Goal: Task Accomplishment & Management: Complete application form

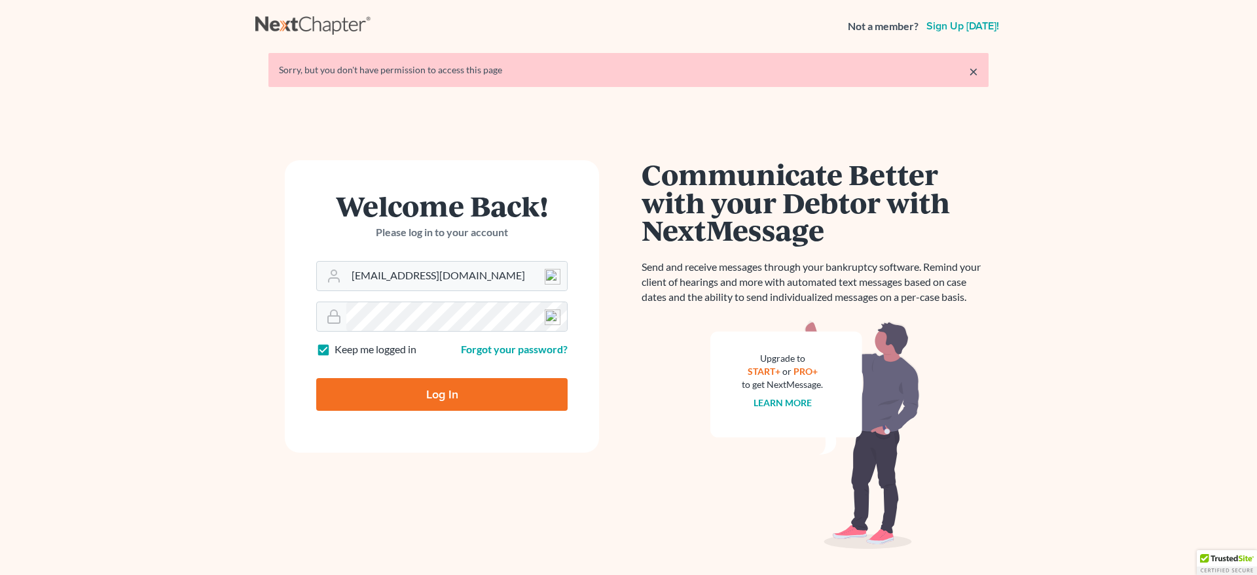
click at [429, 398] on input "Log In" at bounding box center [441, 394] width 251 height 33
type input "Thinking..."
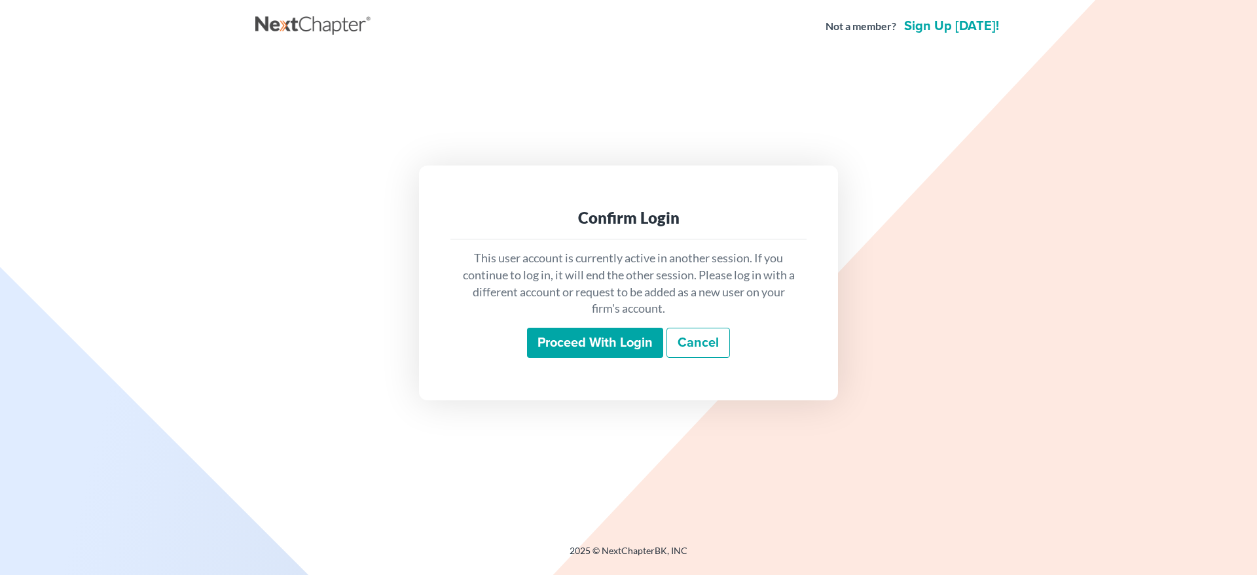
click at [581, 340] on input "Proceed with login" at bounding box center [595, 343] width 136 height 30
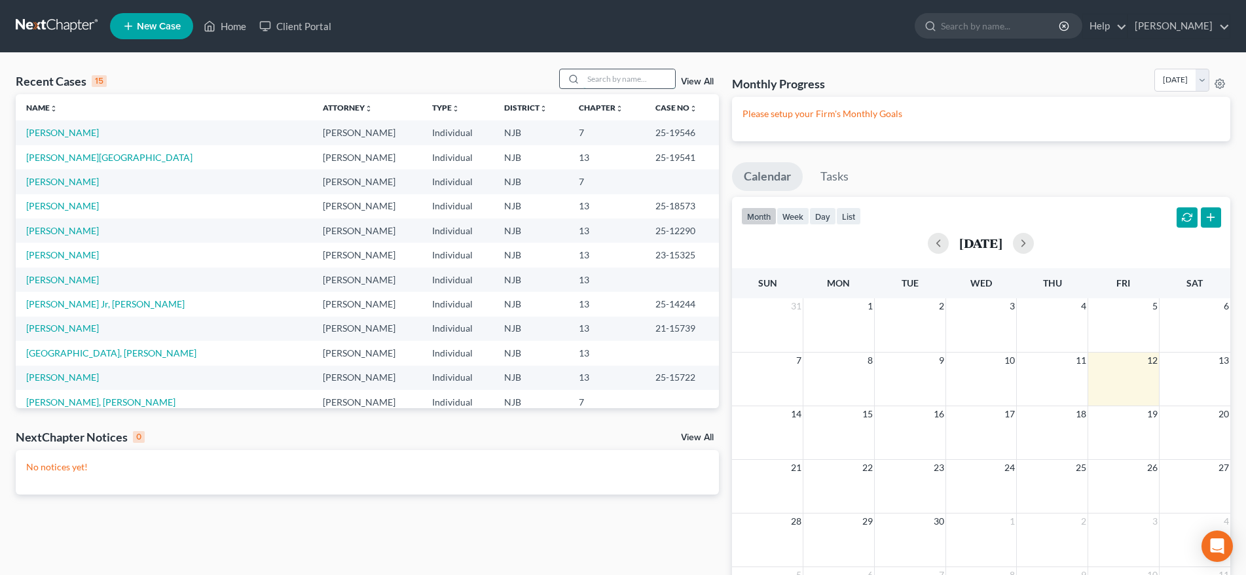
click at [589, 79] on input "search" at bounding box center [629, 78] width 92 height 19
type input "[PERSON_NAME]"
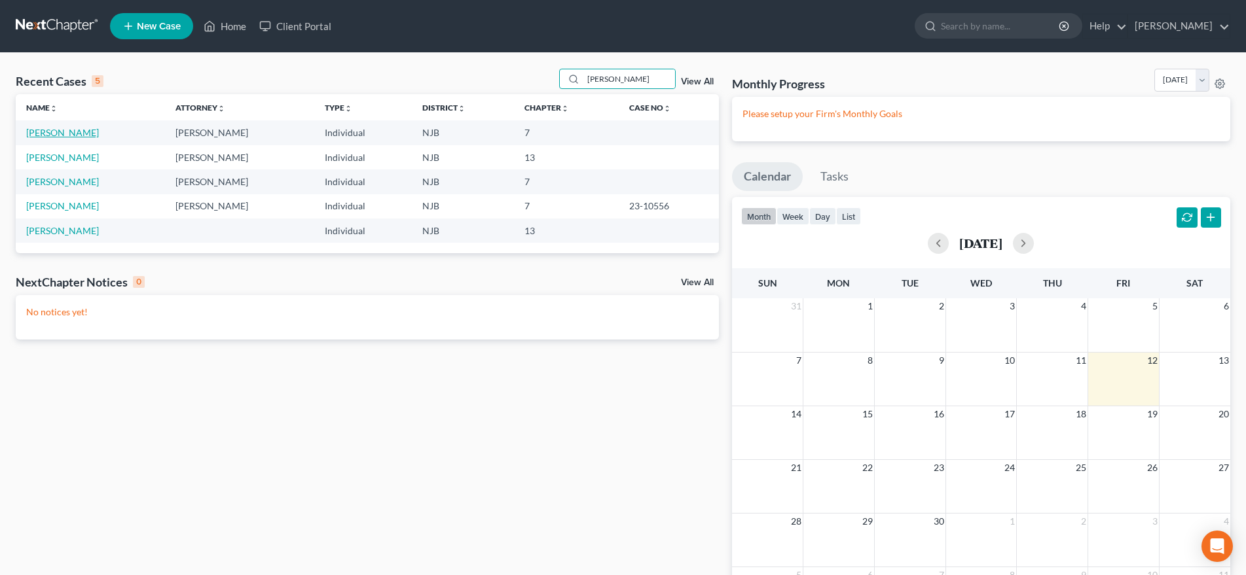
click at [85, 136] on link "[PERSON_NAME]" at bounding box center [62, 132] width 73 height 11
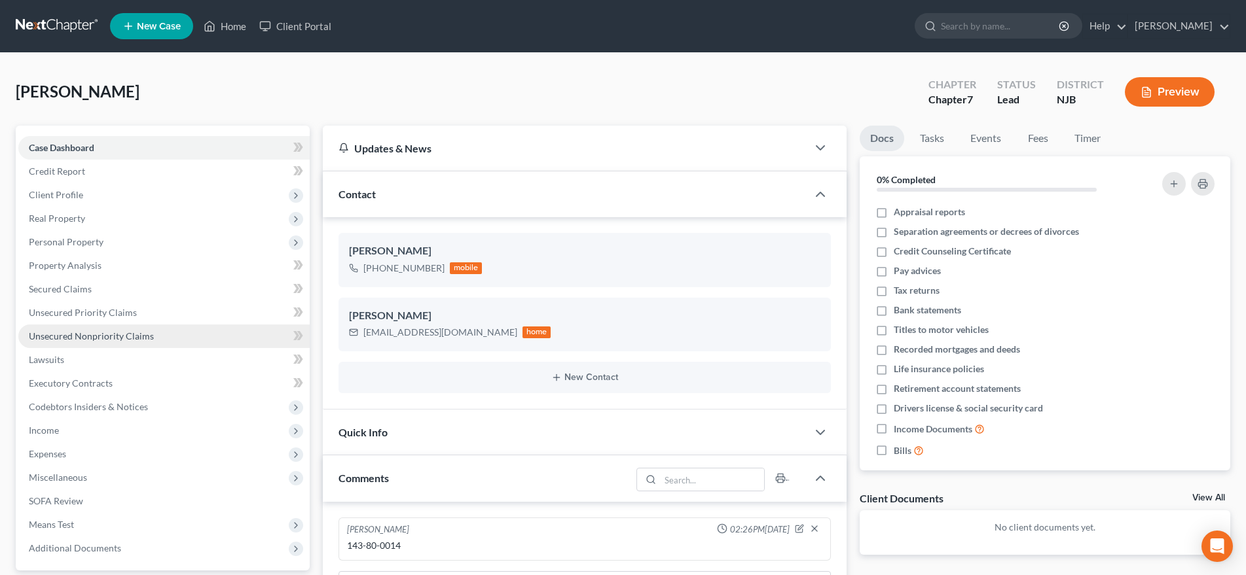
click at [128, 340] on span "Unsecured Nonpriority Claims" at bounding box center [91, 336] width 125 height 11
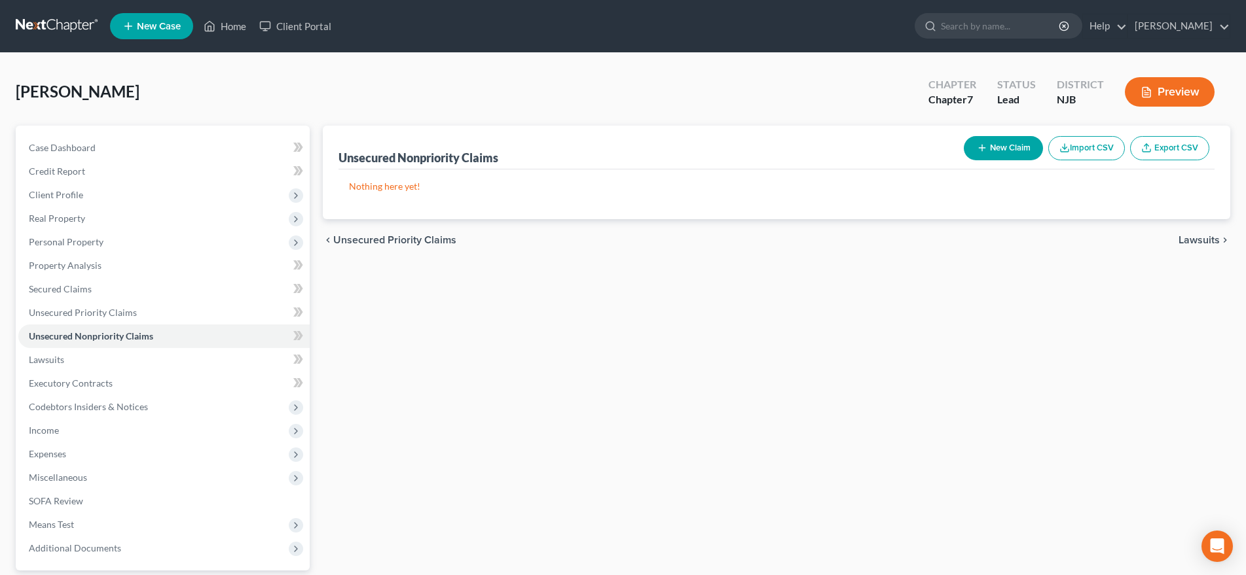
click at [1012, 150] on button "New Claim" at bounding box center [1003, 148] width 79 height 24
select select "0"
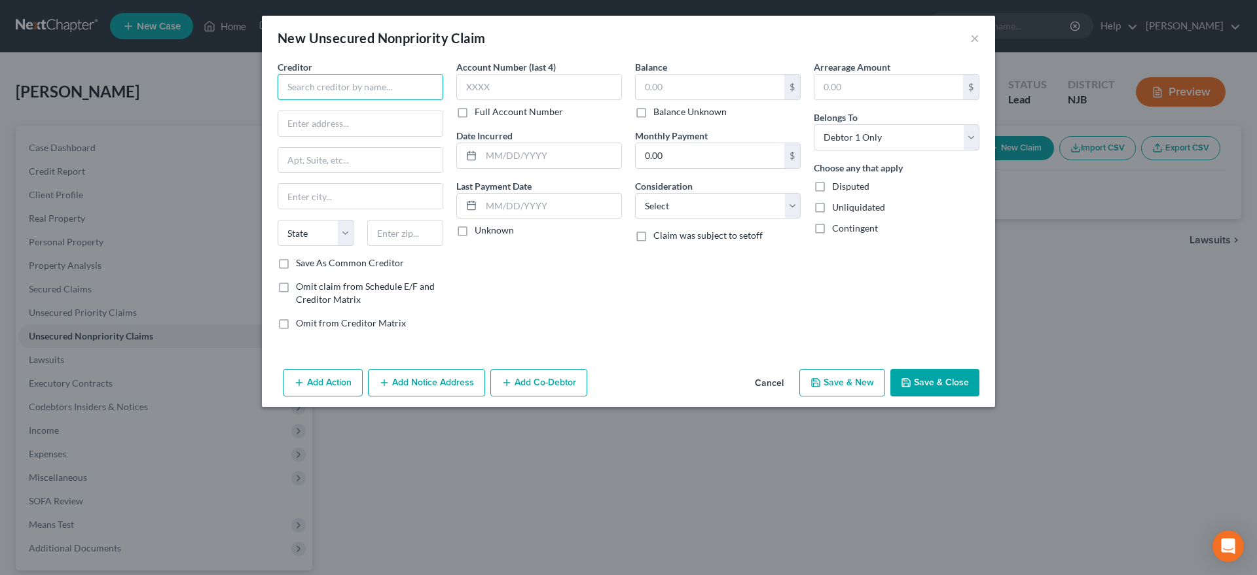
click at [316, 88] on input "text" at bounding box center [361, 87] width 166 height 26
type input "Upstart"
type input "PO Box 1503"
type input "94070"
click at [522, 301] on div "Account Number (last 4) Full Account Number Date Incurred Last Payment Date Unk…" at bounding box center [539, 200] width 179 height 280
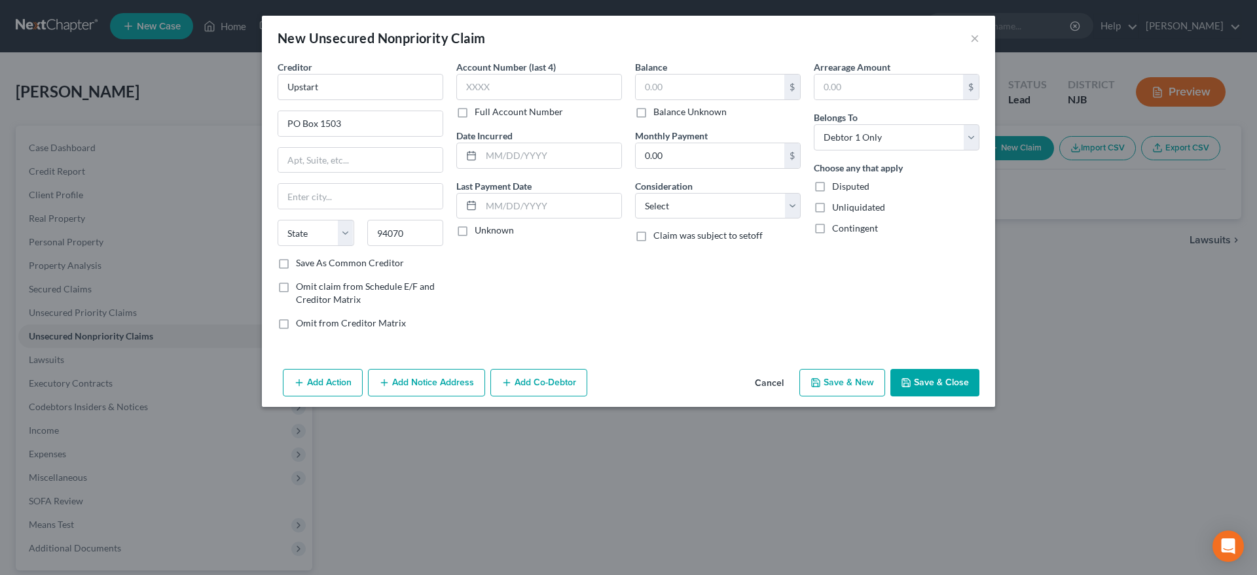
type input "San [PERSON_NAME]"
select select "4"
click at [677, 88] on input "text" at bounding box center [710, 87] width 149 height 25
type input "1,828.00"
click at [635, 193] on select "Select Cable / Satellite Services Collection Agency Credit Card Debt Debt Couns…" at bounding box center [718, 206] width 166 height 26
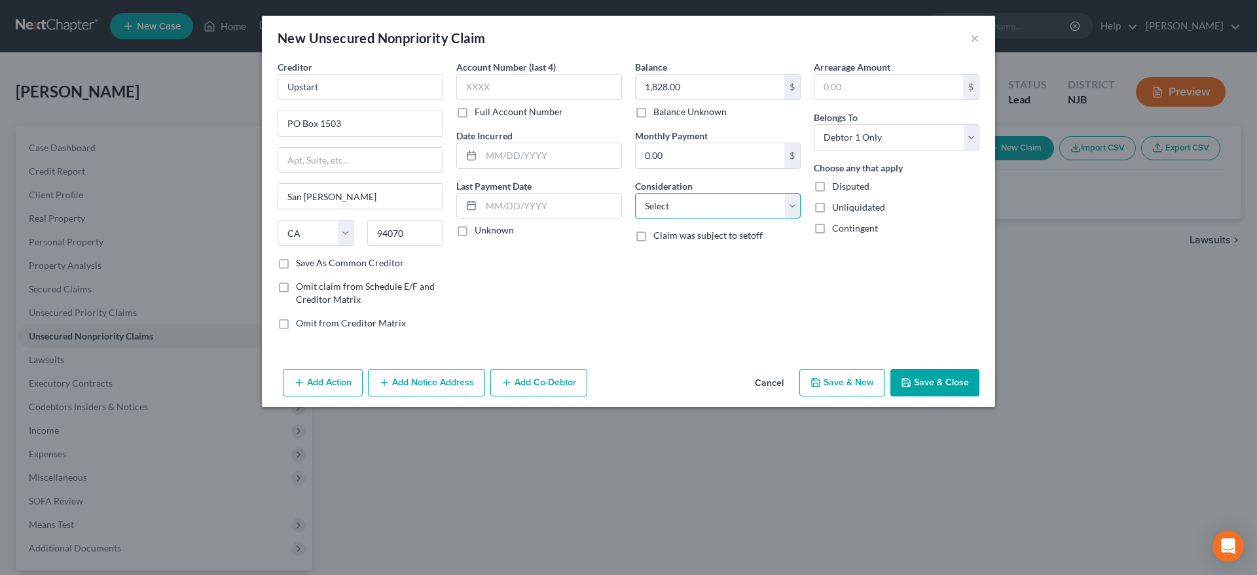
select select "14"
click option "Other" at bounding box center [0, 0] width 0 height 0
click at [822, 376] on button "Save & New" at bounding box center [842, 382] width 86 height 27
select select "0"
